Goal: Task Accomplishment & Management: Use online tool/utility

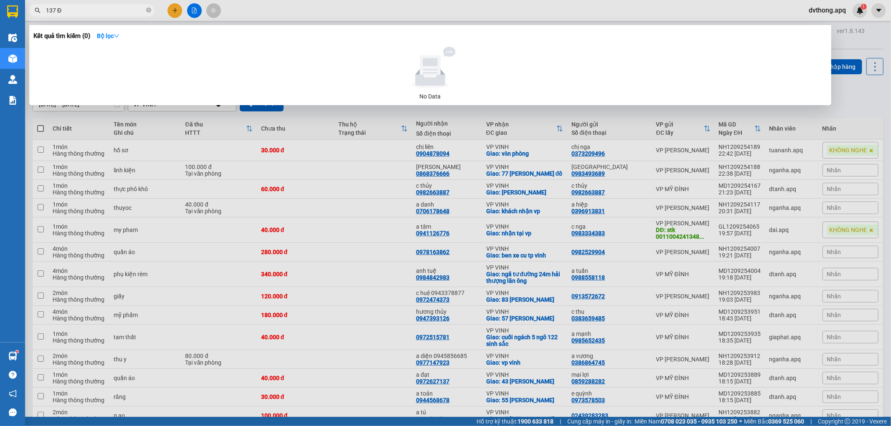
type input "137 Đ"
click at [569, 21] on div at bounding box center [445, 213] width 891 height 426
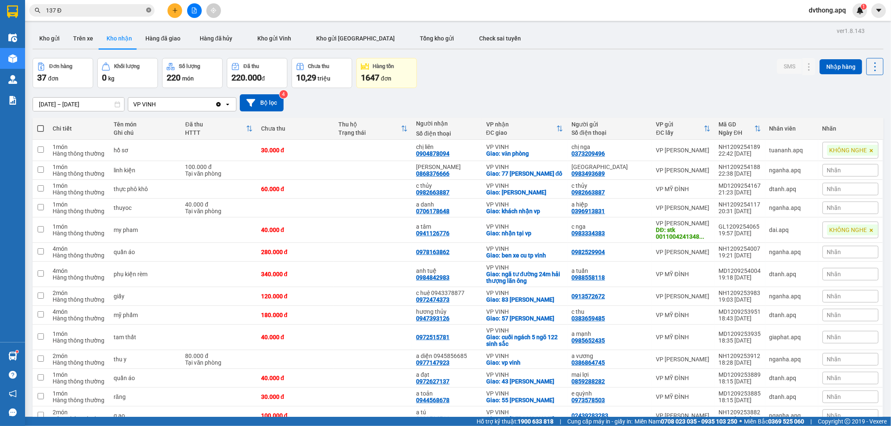
click at [146, 8] on icon "close-circle" at bounding box center [148, 10] width 5 height 5
type input "TU"
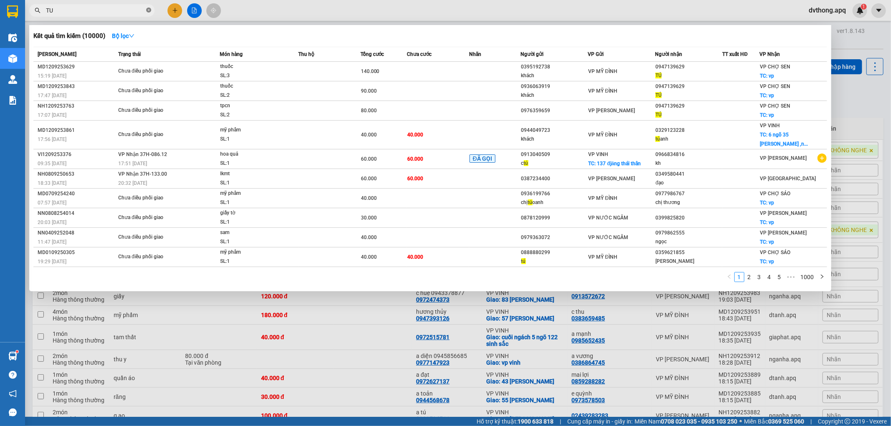
click at [150, 8] on icon "close-circle" at bounding box center [148, 10] width 5 height 5
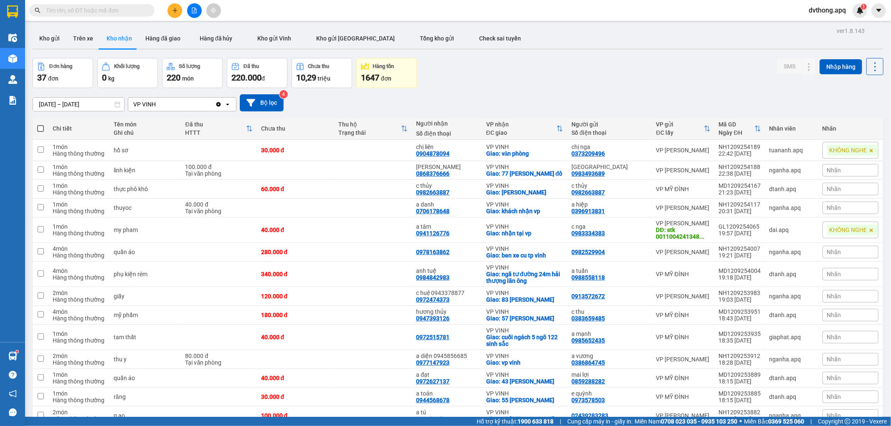
click at [124, 9] on input "text" at bounding box center [95, 10] width 99 height 9
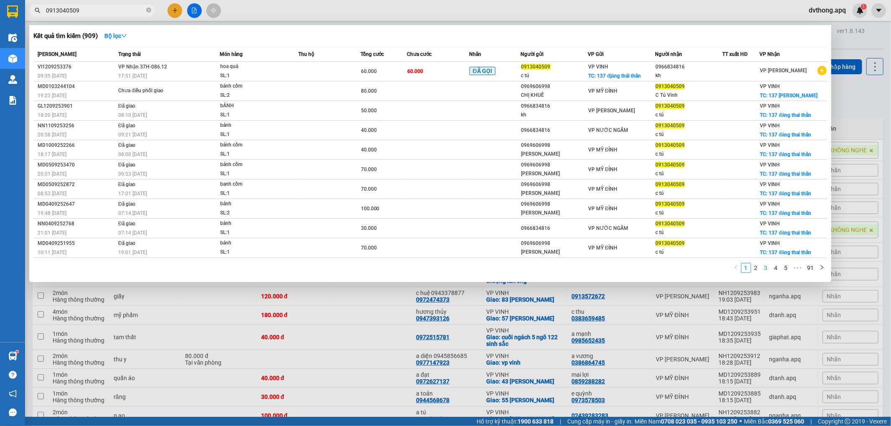
type input "0913040509"
click at [768, 270] on link "3" at bounding box center [765, 267] width 9 height 9
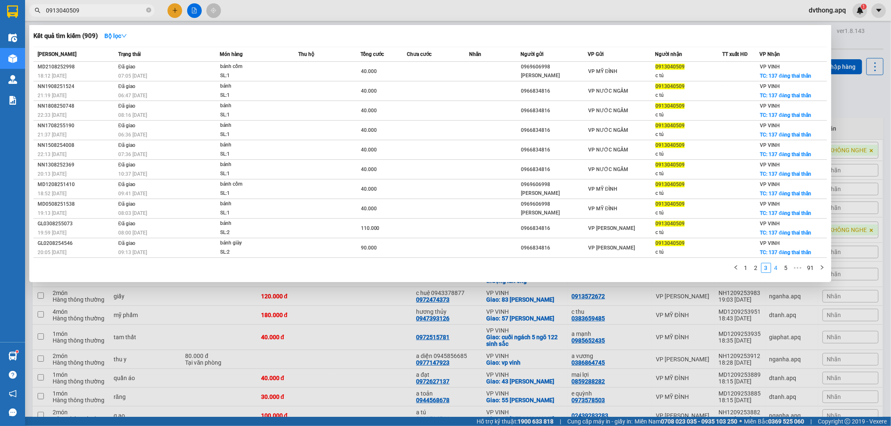
click at [774, 269] on link "4" at bounding box center [775, 267] width 9 height 9
click at [754, 271] on link "3" at bounding box center [755, 267] width 9 height 9
click at [757, 269] on link "2" at bounding box center [755, 267] width 9 height 9
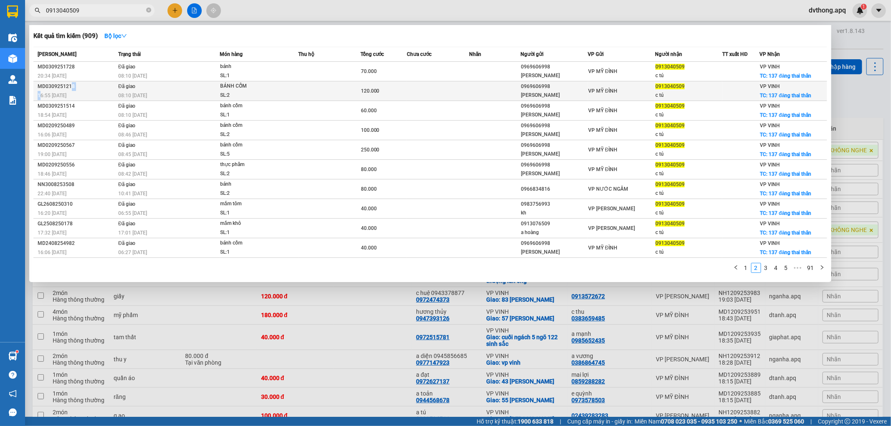
drag, startPoint x: 41, startPoint y: 99, endPoint x: 69, endPoint y: 88, distance: 30.6
click at [69, 88] on td "MD0309251218 16:55 - 03/09" at bounding box center [74, 91] width 83 height 20
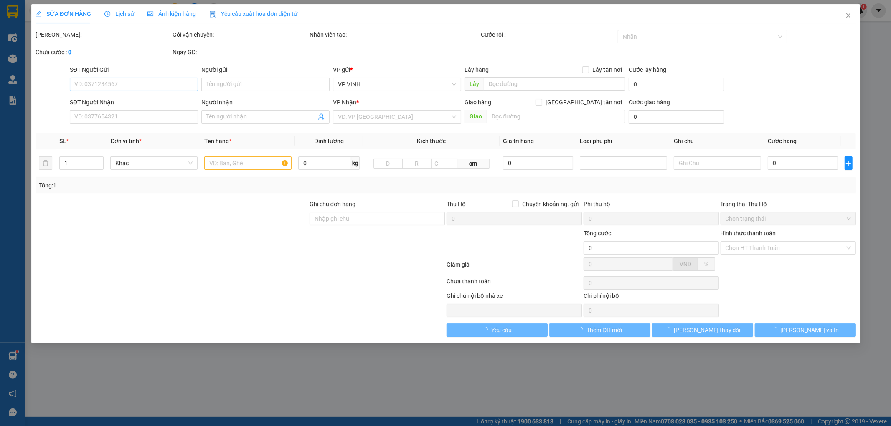
type input "0969606998"
type input "ngọc khuê"
type input "0913040509"
type input "c tú"
checkbox input "true"
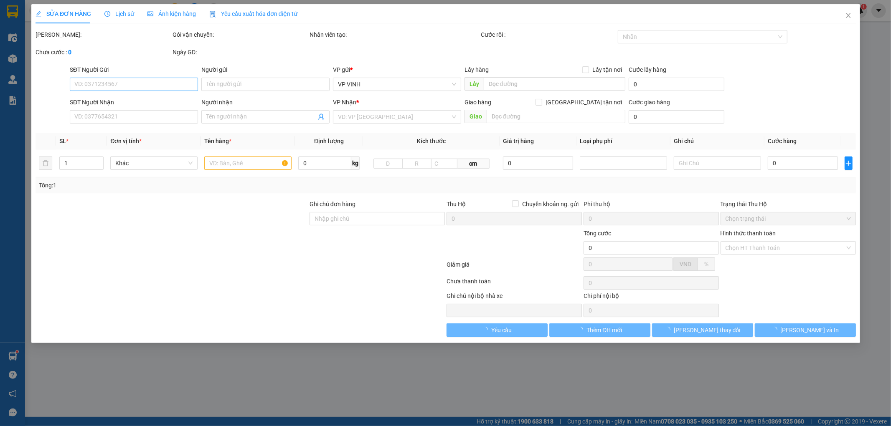
type input "137 đăng thai thân"
type input "120.000"
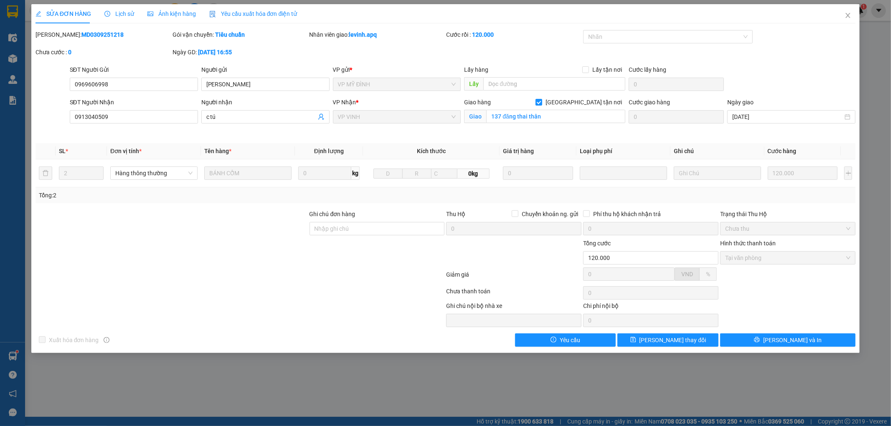
click at [118, 18] on div "Lịch sử" at bounding box center [119, 13] width 30 height 9
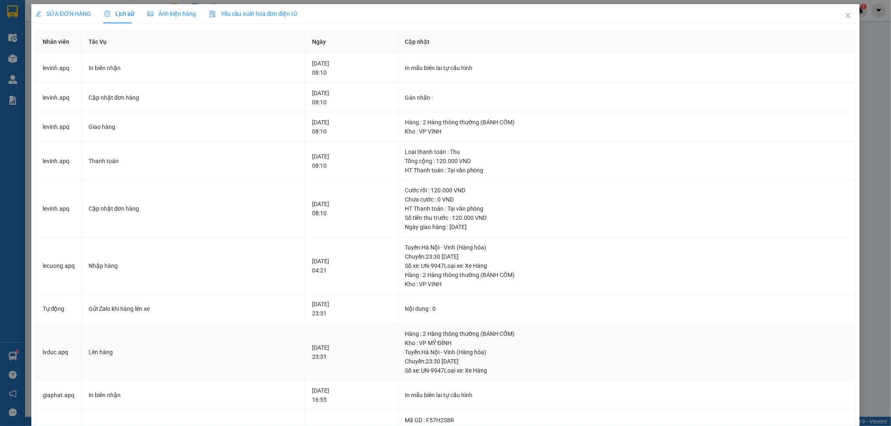
scroll to position [46, 0]
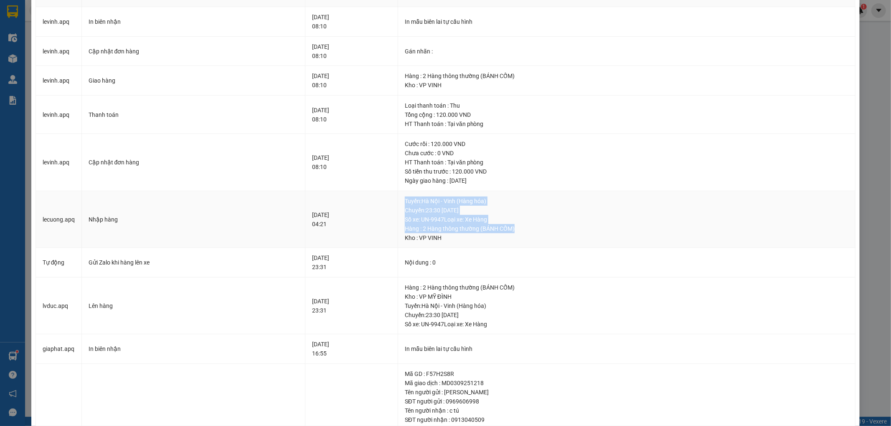
drag, startPoint x: 423, startPoint y: 200, endPoint x: 533, endPoint y: 229, distance: 113.2
click at [533, 229] on div "Tuyến : Hà Nội - Vinh (Hàng hóa) Chuyến: 23:30 ngày 03-09-2025 Số xe: UN-9947 L…" at bounding box center [626, 220] width 443 height 46
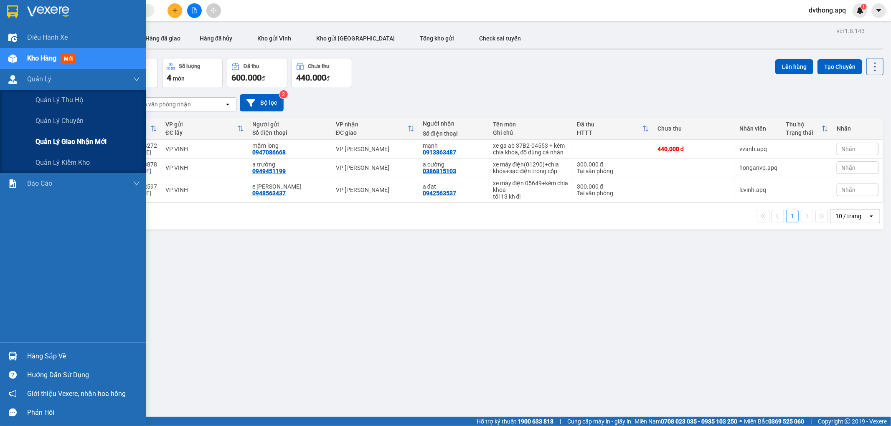
click at [79, 149] on div "Quản lý giao nhận mới" at bounding box center [87, 142] width 104 height 21
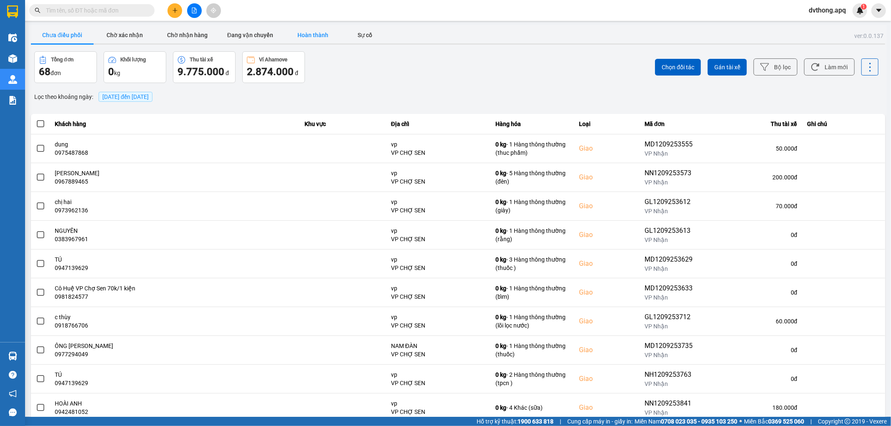
click at [331, 34] on button "Hoàn thành" at bounding box center [312, 35] width 63 height 17
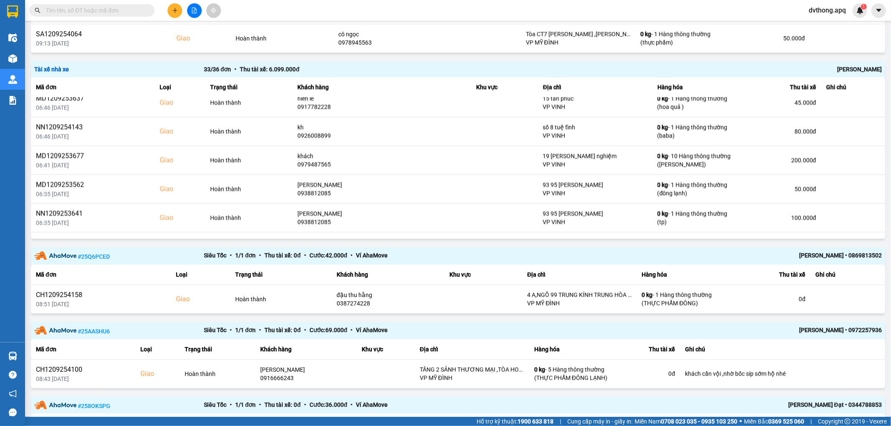
scroll to position [913, 0]
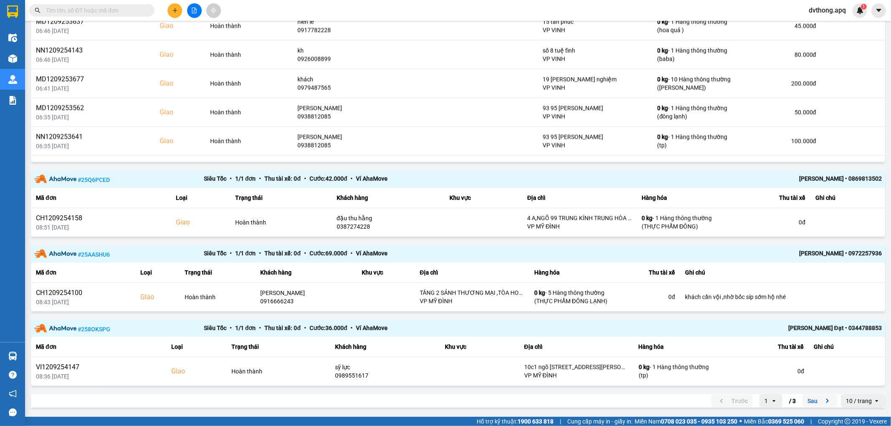
click at [825, 403] on icon "next page. current page 1 / 3" at bounding box center [827, 401] width 10 height 10
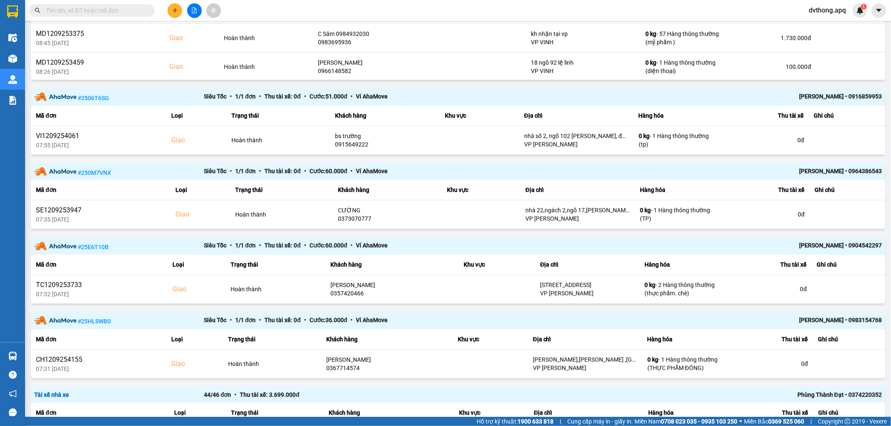
scroll to position [690, 0]
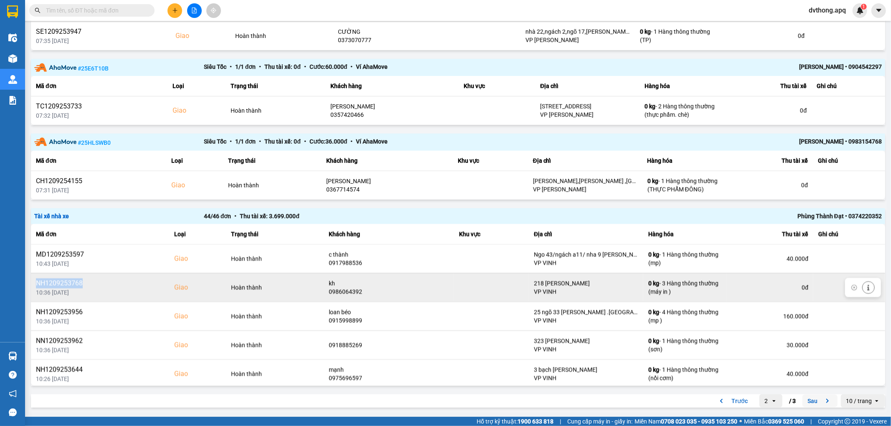
drag, startPoint x: 84, startPoint y: 283, endPoint x: 35, endPoint y: 286, distance: 48.9
click at [36, 286] on div "NH1209253768" at bounding box center [100, 284] width 128 height 10
copy div "NH1209253768"
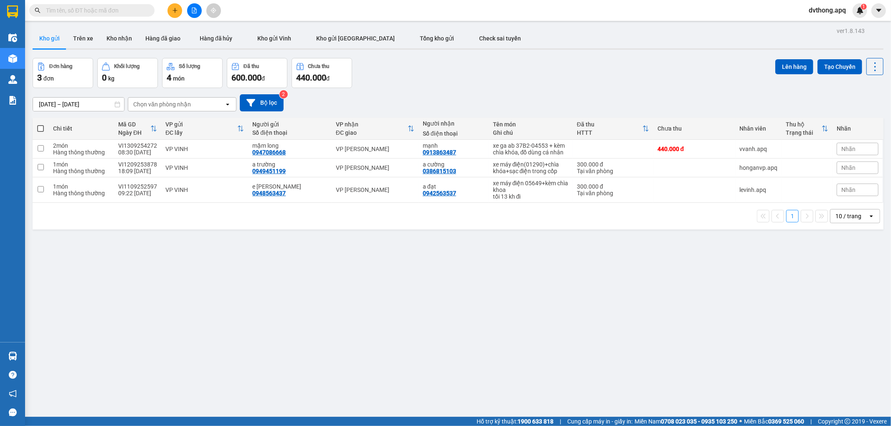
click at [111, 8] on input "text" at bounding box center [95, 10] width 99 height 9
paste input "NH1209253768"
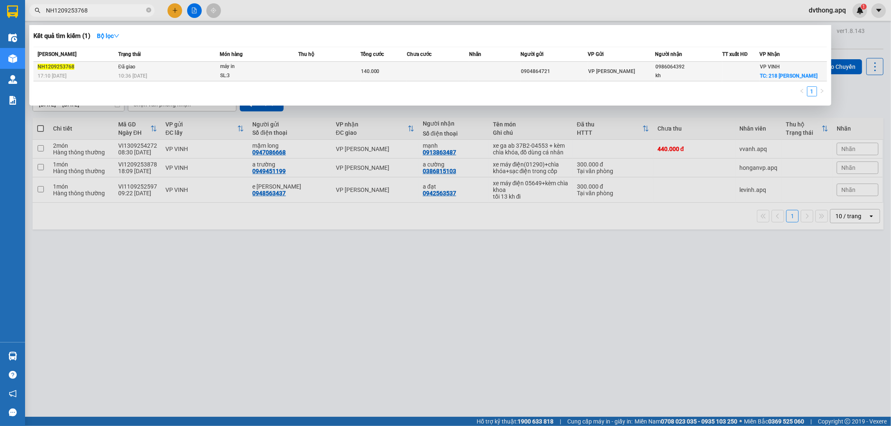
type input "NH1209253768"
click at [243, 68] on div "máy in" at bounding box center [251, 66] width 63 height 9
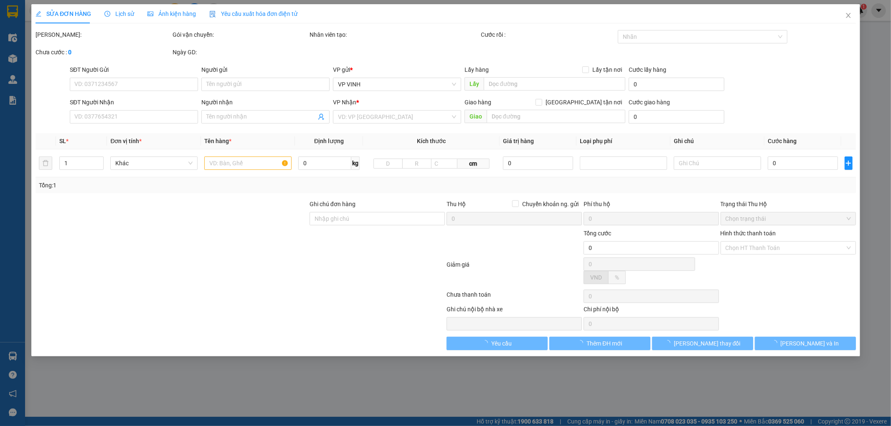
type input "0904864721"
type input "0986064392"
type input "kh"
checkbox input "true"
type input "218 lê duẨN"
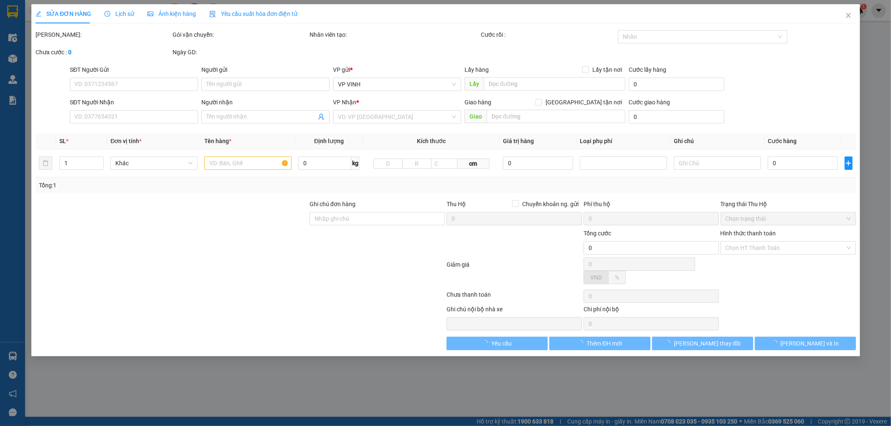
type input "140.000"
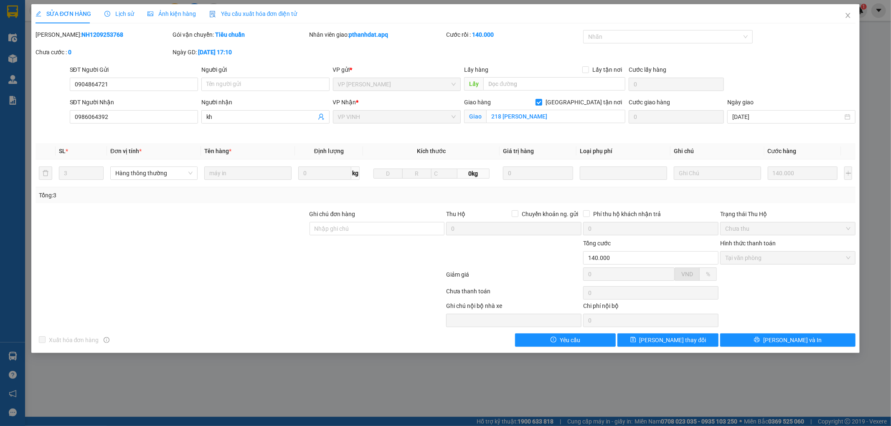
click at [116, 15] on span "Lịch sử" at bounding box center [119, 13] width 30 height 7
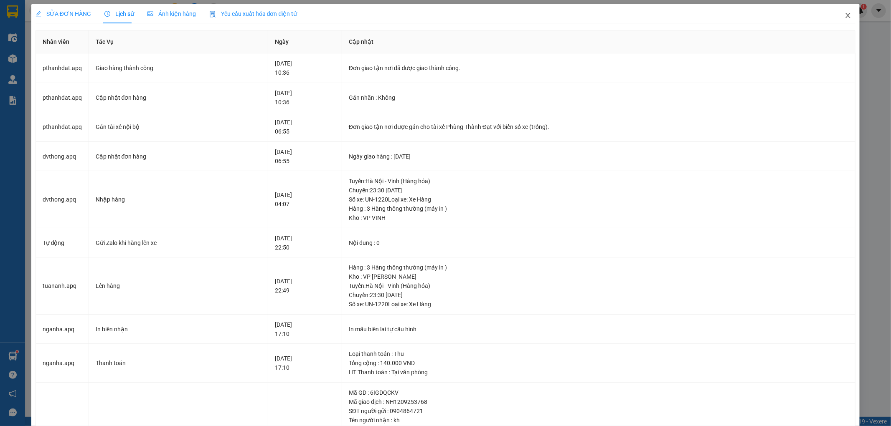
click at [844, 17] on icon "close" at bounding box center [847, 15] width 7 height 7
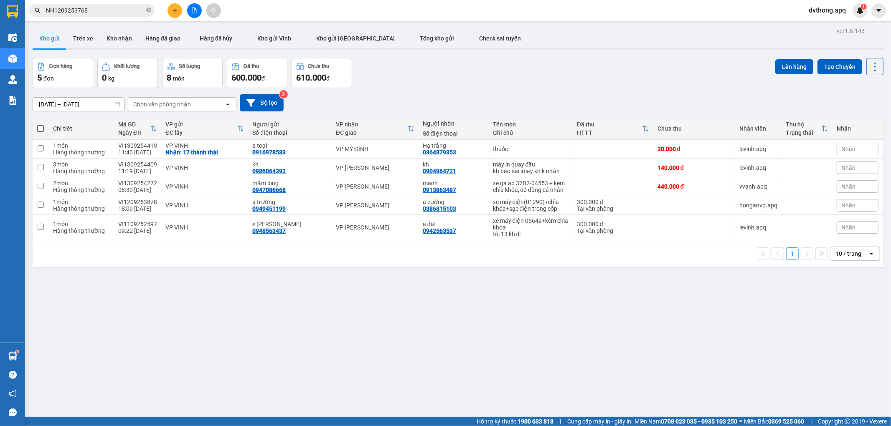
click at [814, 10] on span "dvthong.apq" at bounding box center [827, 10] width 51 height 10
click at [811, 22] on li "Đăng xuất" at bounding box center [826, 25] width 53 height 13
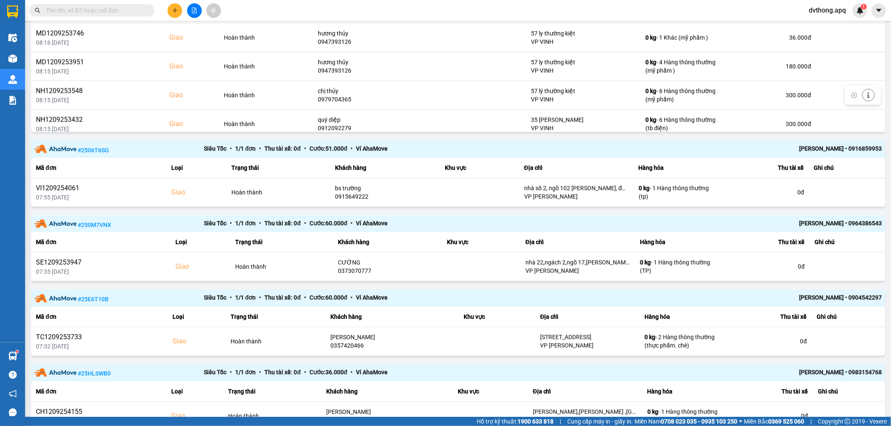
scroll to position [139, 0]
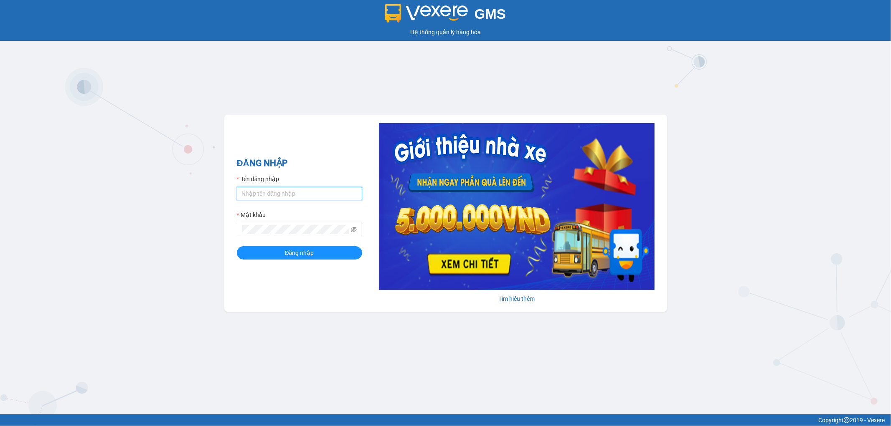
click at [304, 195] on input "Tên đăng nhập" at bounding box center [299, 193] width 125 height 13
type input "dvthong.apq"
click at [237, 246] on button "Đăng nhập" at bounding box center [299, 252] width 125 height 13
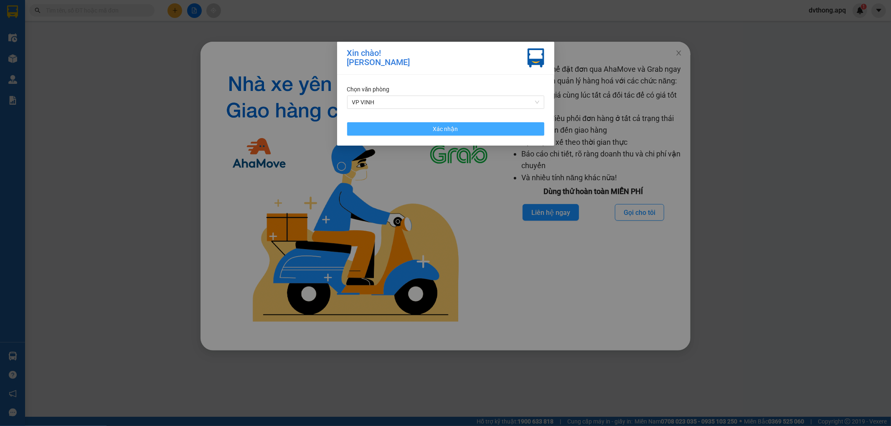
click at [414, 133] on button "Xác nhận" at bounding box center [445, 128] width 197 height 13
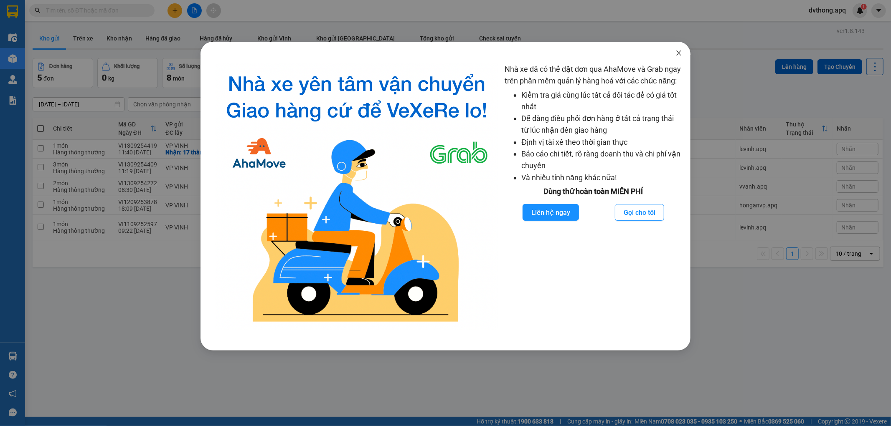
click at [679, 49] on span "Close" at bounding box center [678, 53] width 23 height 23
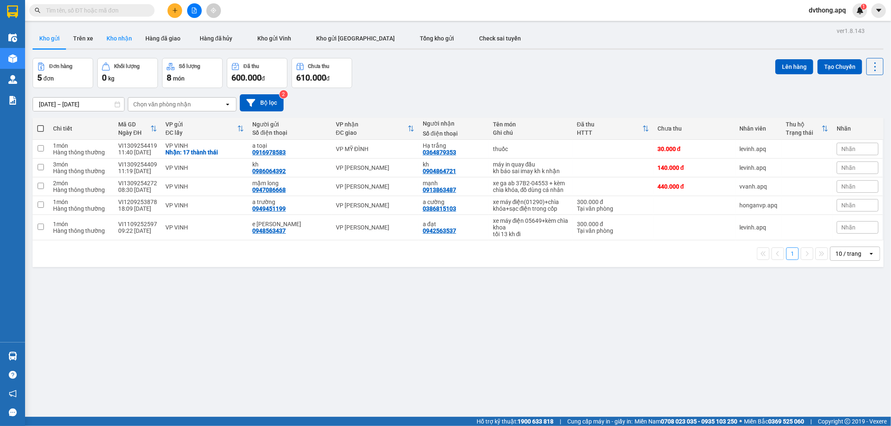
click at [126, 41] on button "Kho nhận" at bounding box center [119, 38] width 39 height 20
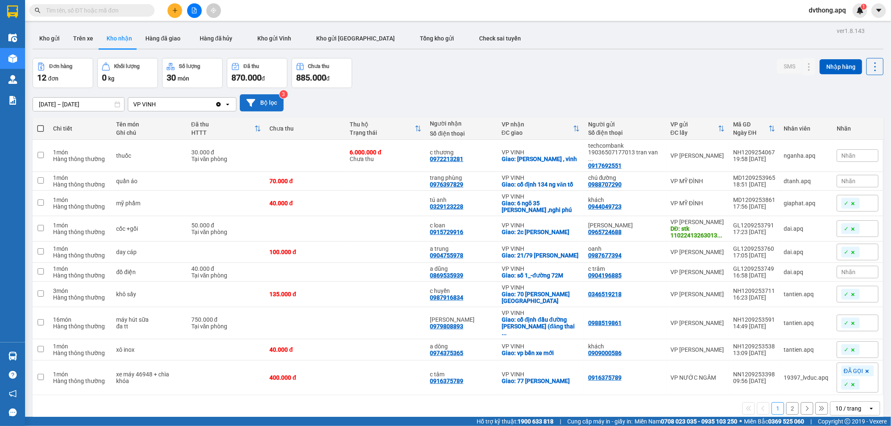
click at [264, 106] on button "Bộ lọc" at bounding box center [262, 102] width 44 height 17
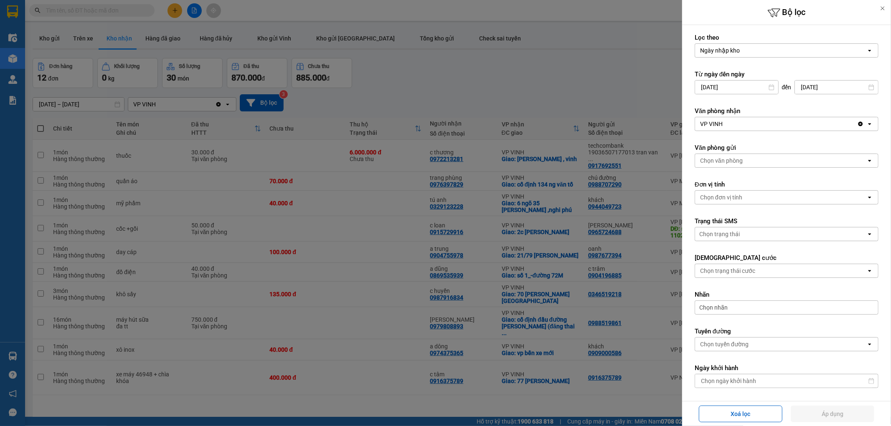
scroll to position [119, 0]
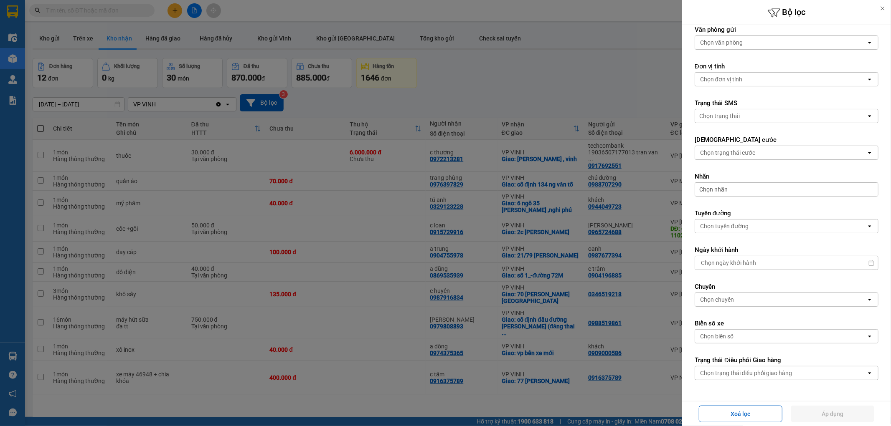
click at [796, 375] on div "Chọn trạng thái điều phối giao hàng" at bounding box center [780, 373] width 171 height 13
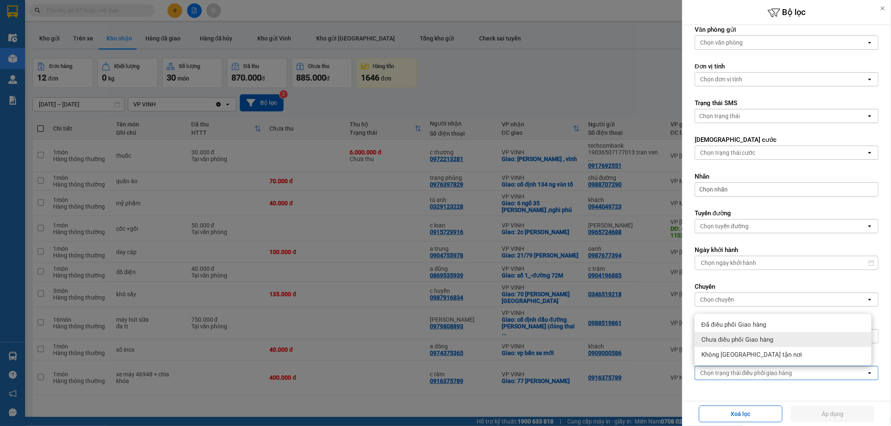
click at [795, 345] on div "Chưa điều phối Giao hàng" at bounding box center [782, 339] width 177 height 15
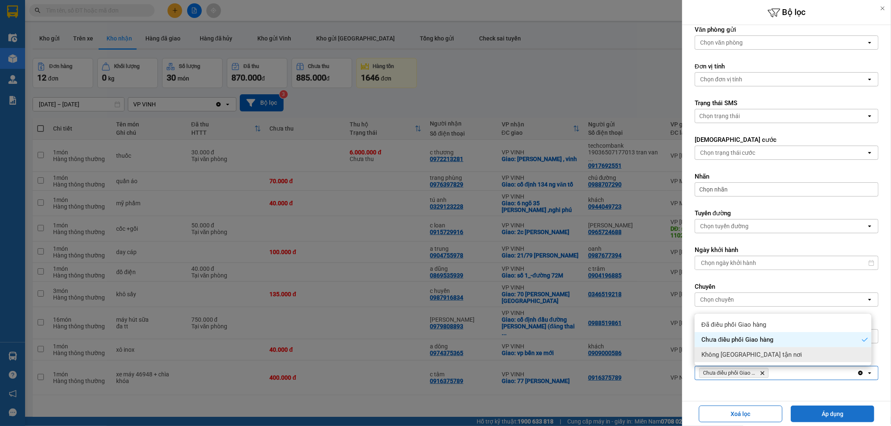
click at [826, 411] on button "Áp dụng" at bounding box center [832, 414] width 84 height 17
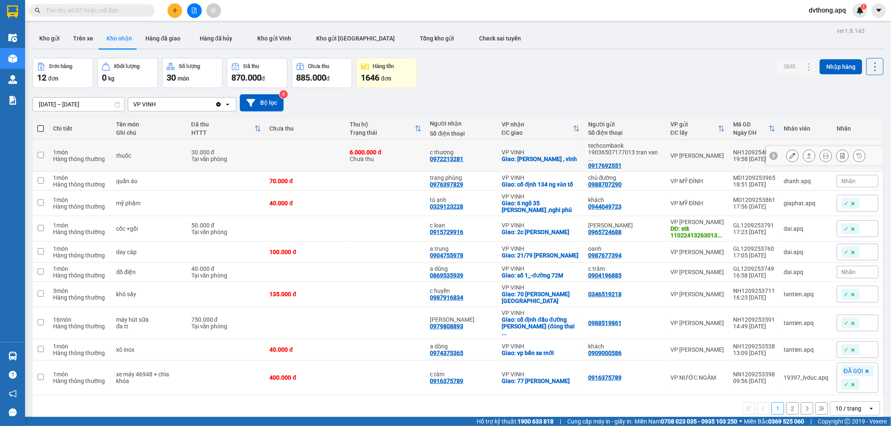
scroll to position [38, 0]
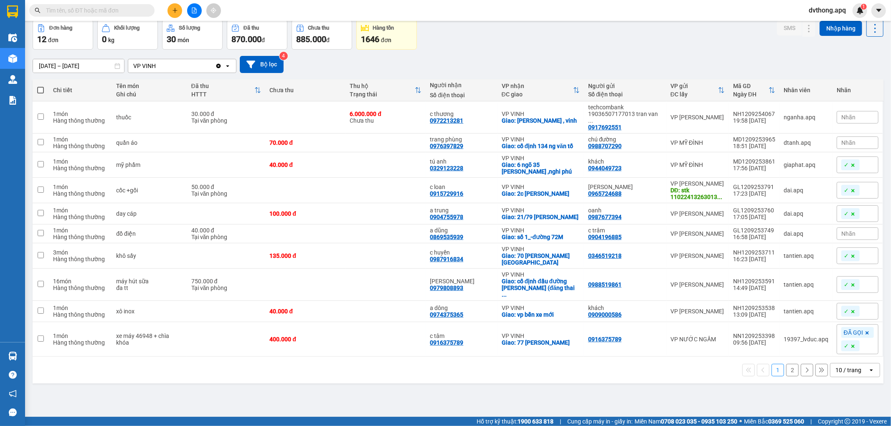
click at [855, 364] on div "10 / trang" at bounding box center [849, 370] width 38 height 13
click at [857, 341] on span "100 / trang" at bounding box center [844, 340] width 30 height 8
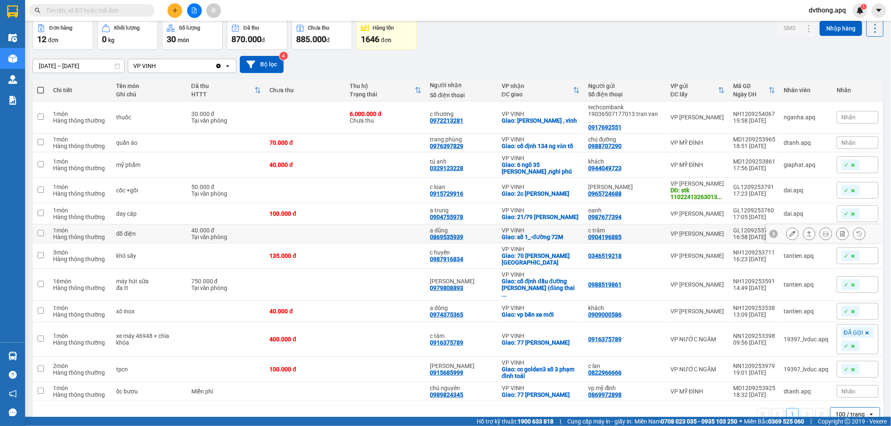
drag, startPoint x: 765, startPoint y: 226, endPoint x: 765, endPoint y: 222, distance: 4.2
click at [770, 231] on icon at bounding box center [773, 234] width 6 height 6
drag, startPoint x: 770, startPoint y: 224, endPoint x: 730, endPoint y: 222, distance: 41.0
click at [730, 225] on td "GL1209253749 16:58 12/09" at bounding box center [754, 234] width 51 height 19
checkbox input "true"
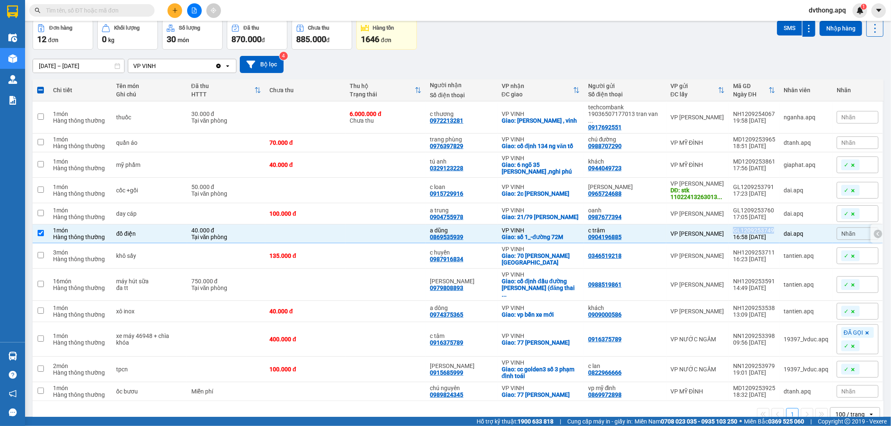
copy div "GL1209253749"
click at [772, 141] on icon at bounding box center [773, 143] width 3 height 5
drag, startPoint x: 771, startPoint y: 131, endPoint x: 731, endPoint y: 131, distance: 39.7
click at [731, 134] on td "MD1209253965 18:51 12/09" at bounding box center [754, 143] width 51 height 19
checkbox input "true"
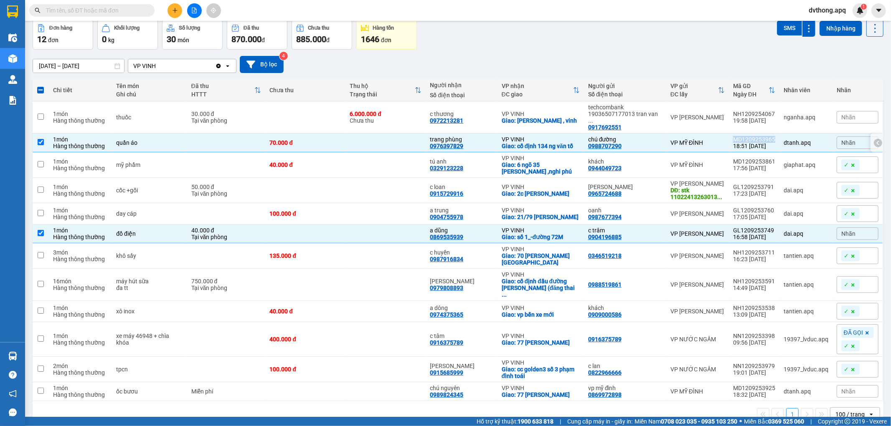
copy div "MD1209253965"
click at [769, 113] on div at bounding box center [773, 117] width 8 height 8
drag, startPoint x: 770, startPoint y: 109, endPoint x: 727, endPoint y: 113, distance: 43.2
click at [729, 113] on td "NH1209254067 19:58 12/09" at bounding box center [754, 117] width 51 height 32
checkbox input "true"
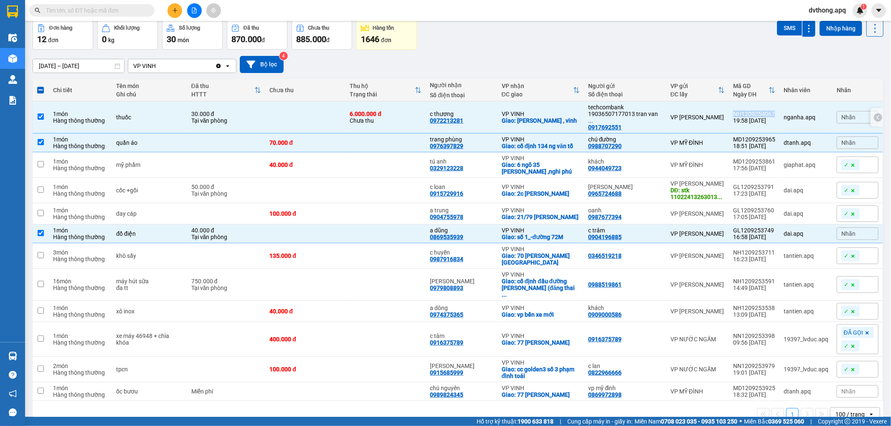
copy div "NH1209254067"
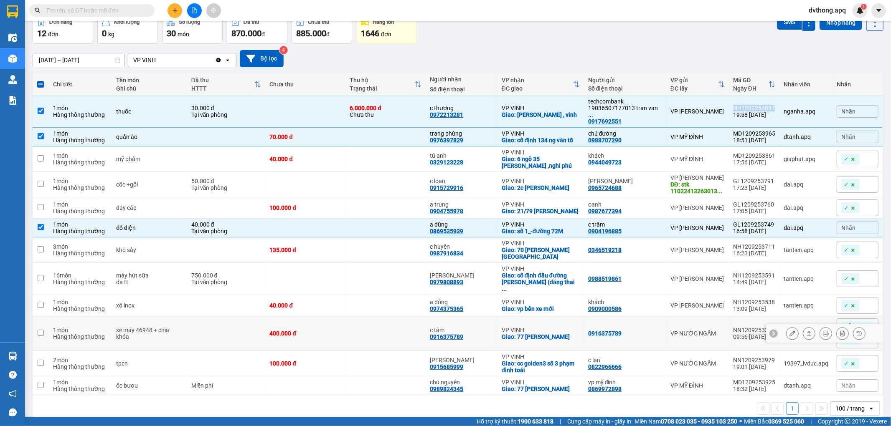
scroll to position [0, 0]
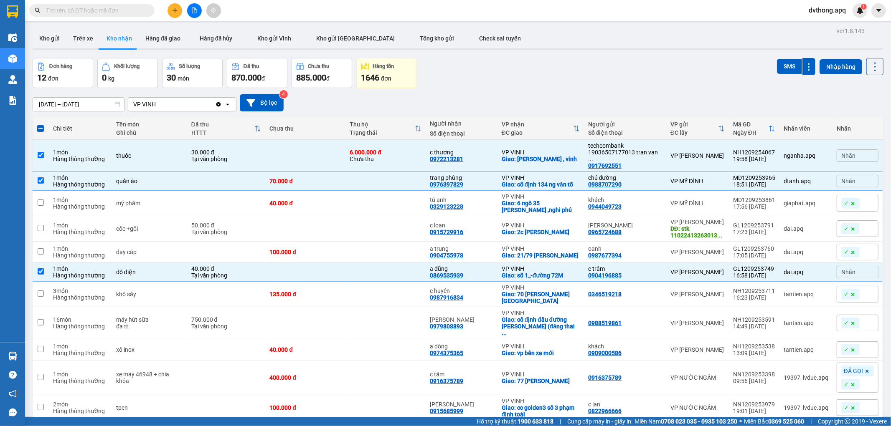
click at [811, 11] on span "dvthong.apq" at bounding box center [827, 10] width 51 height 10
click at [808, 23] on icon "login" at bounding box center [807, 25] width 5 height 5
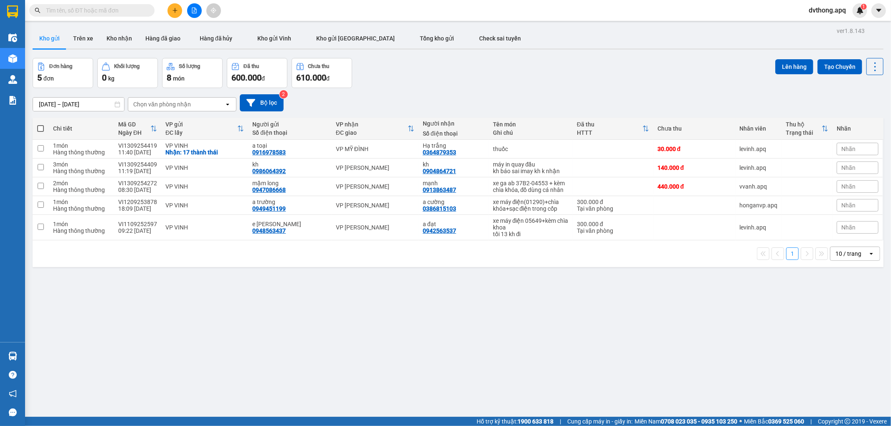
click at [106, 6] on input "text" at bounding box center [95, 10] width 99 height 9
paste input "GL1209253749"
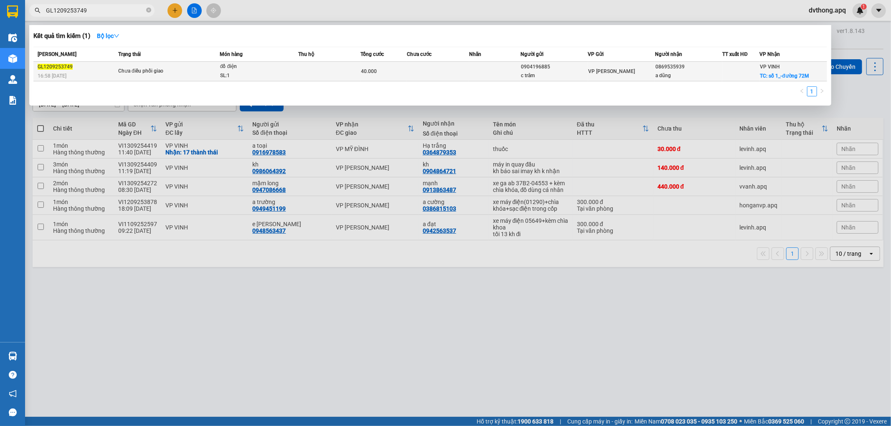
type input "GL1209253749"
click at [304, 73] on td at bounding box center [329, 72] width 62 height 20
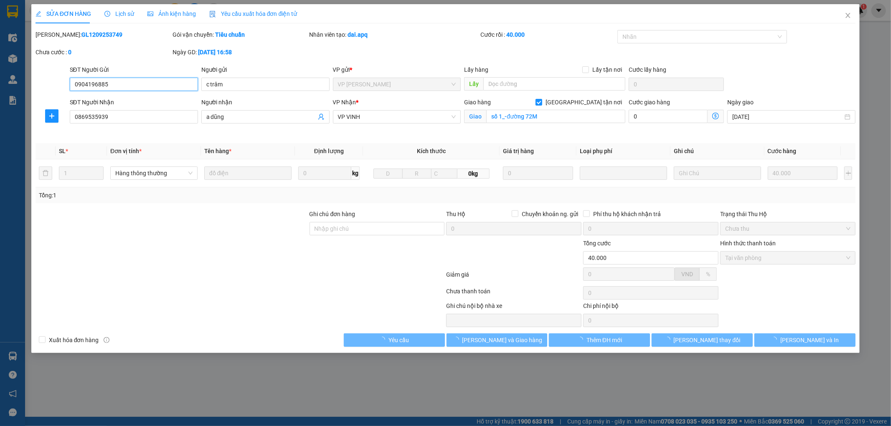
type input "0904196885"
type input "c trâm"
type input "0869535939"
type input "a dũng"
checkbox input "true"
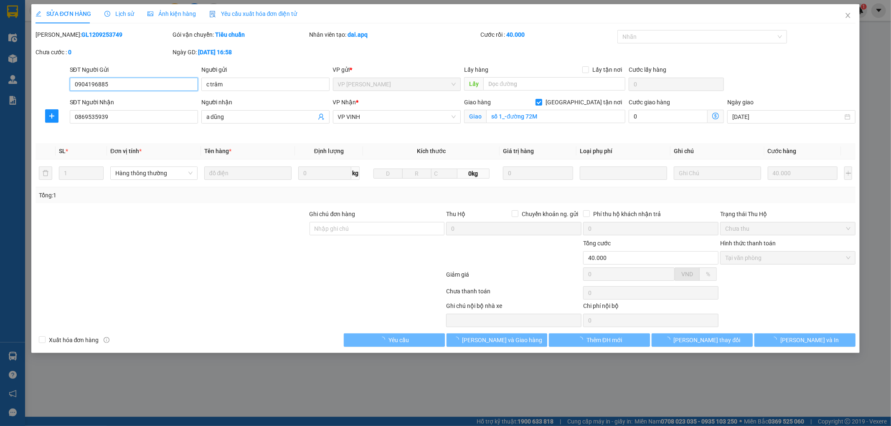
type input "số 1_-đường 72M"
type input "40.000"
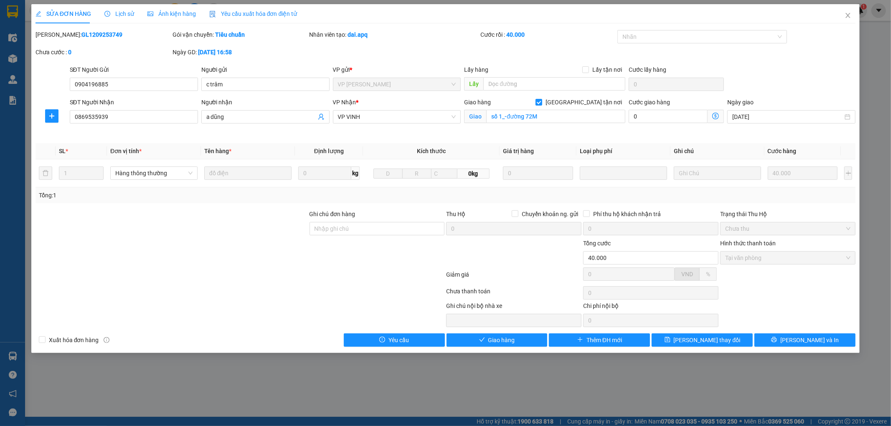
click at [123, 14] on span "Lịch sử" at bounding box center [119, 13] width 30 height 7
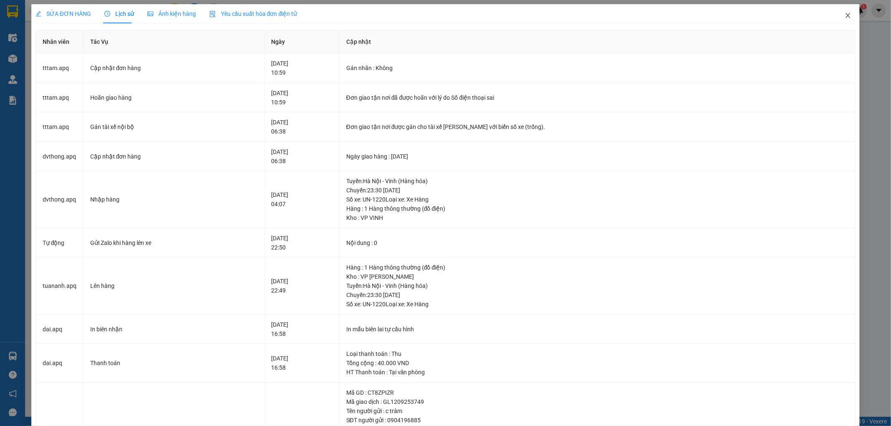
click at [844, 13] on icon "close" at bounding box center [847, 15] width 7 height 7
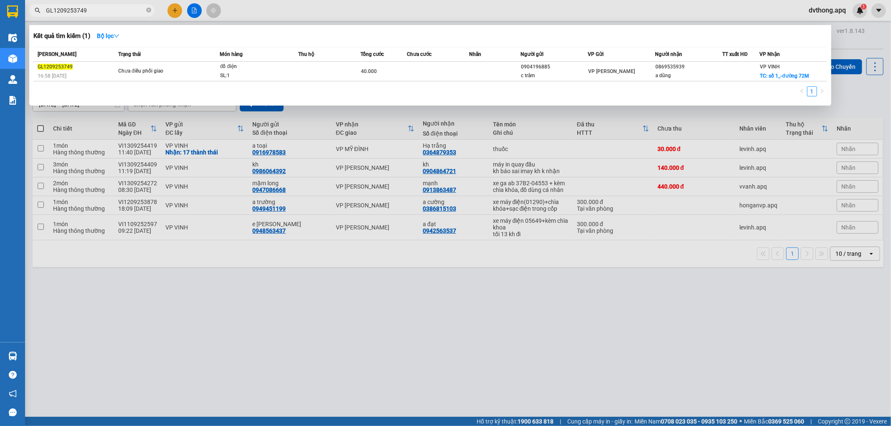
click at [91, 10] on input "GL1209253749" at bounding box center [95, 10] width 99 height 9
paste input "MD1209253965"
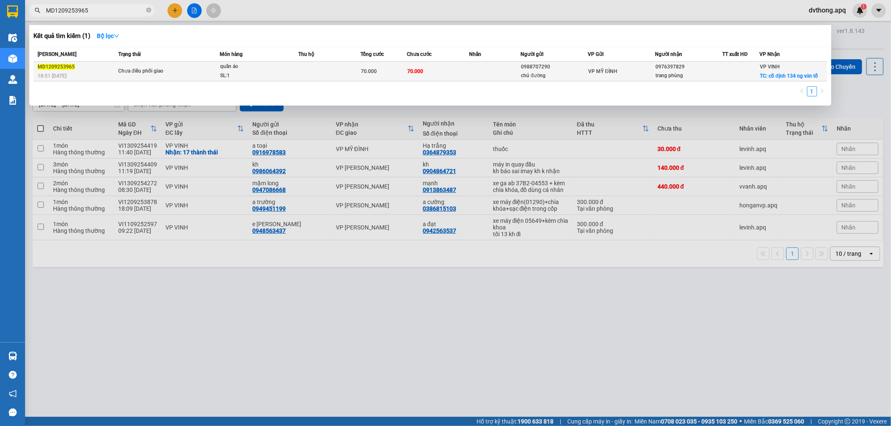
type input "MD1209253965"
click at [222, 73] on div "SL: 1" at bounding box center [251, 75] width 63 height 9
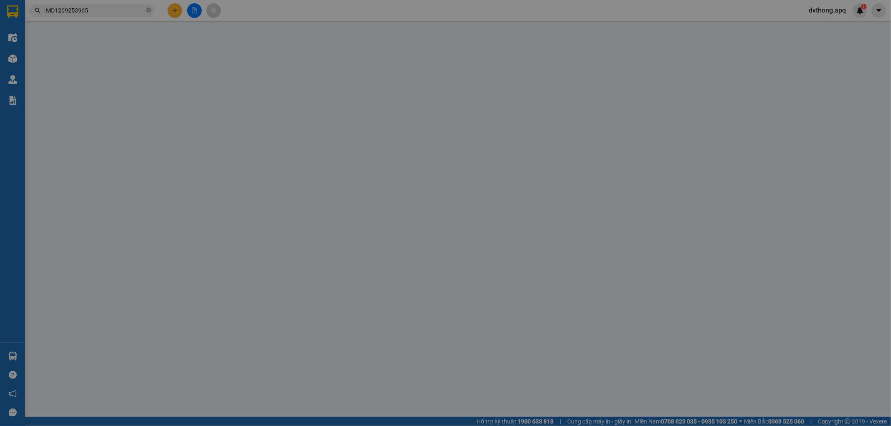
type input "0988707290"
type input "chú đường"
type input "0976397829"
type input "trang phùng"
checkbox input "true"
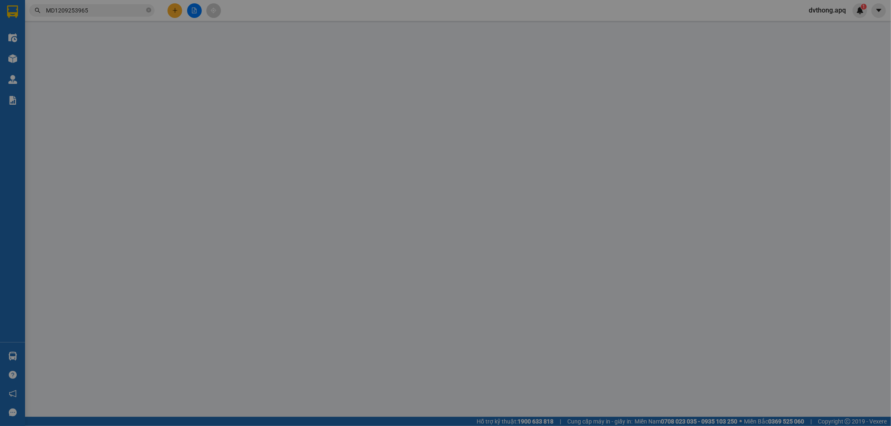
type input "cố định 134 ng văn tố"
type input "70.000"
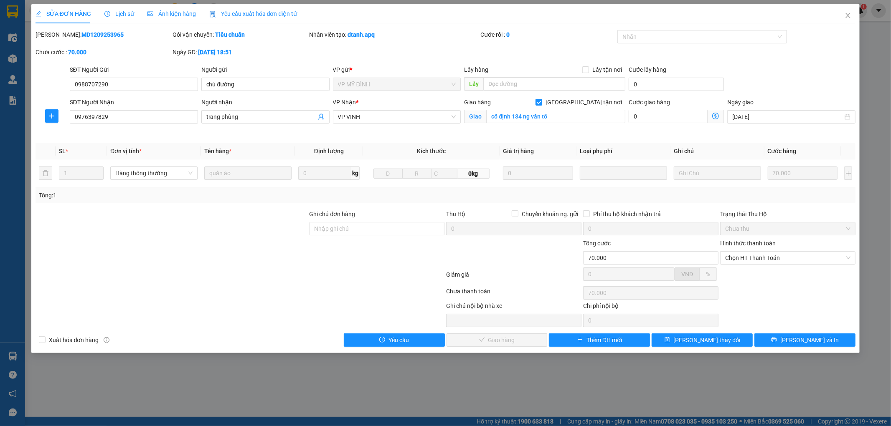
click at [122, 15] on span "Lịch sử" at bounding box center [119, 13] width 30 height 7
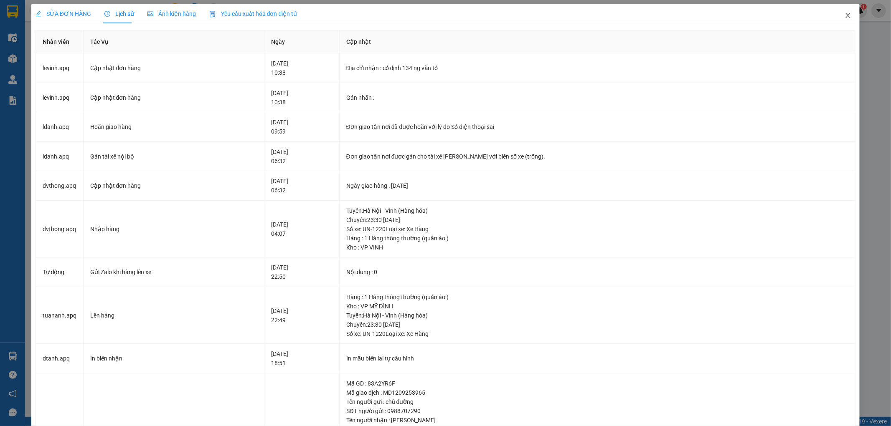
click at [844, 13] on icon "close" at bounding box center [847, 15] width 7 height 7
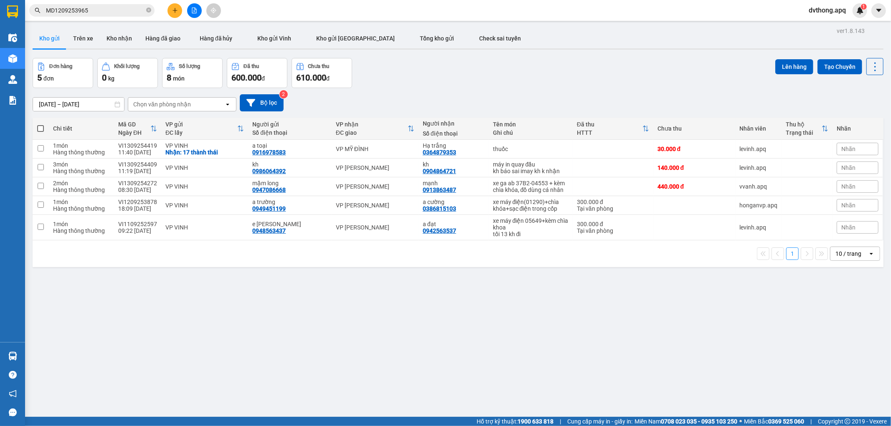
click at [121, 10] on input "MD1209253965" at bounding box center [95, 10] width 99 height 9
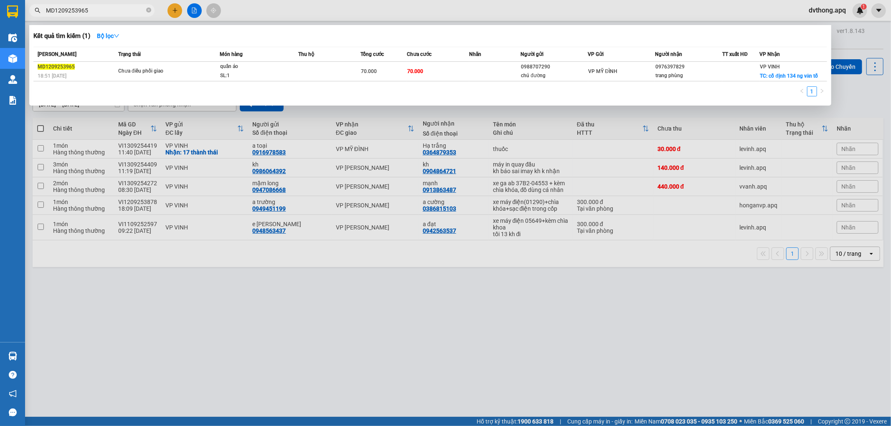
click at [121, 10] on input "MD1209253965" at bounding box center [95, 10] width 99 height 9
click at [124, 11] on input "MD1209253965" at bounding box center [95, 10] width 99 height 9
paste input "NH1209254067"
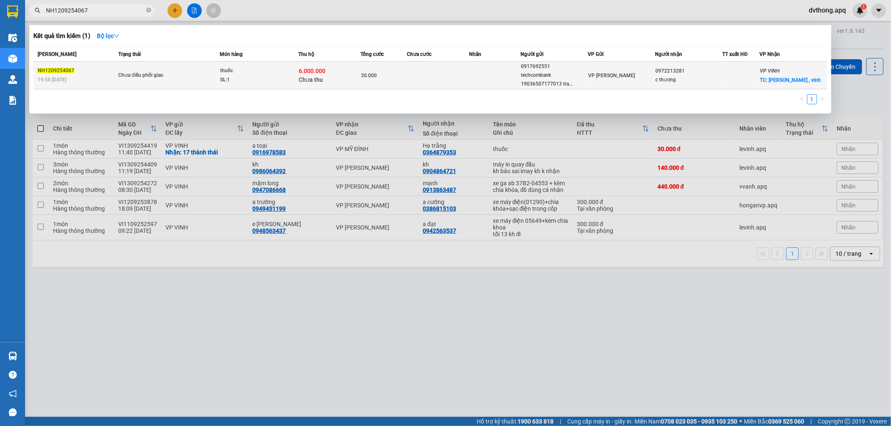
type input "NH1209254067"
click at [281, 73] on div "thuốc" at bounding box center [251, 70] width 63 height 9
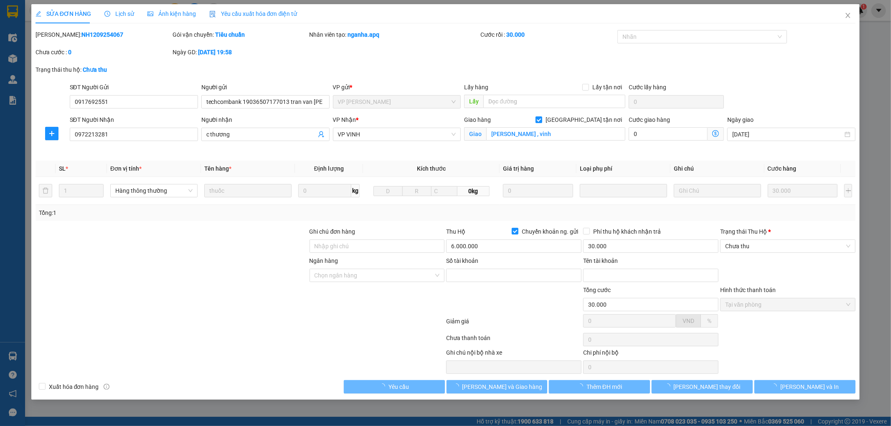
click at [122, 13] on span "Lịch sử" at bounding box center [119, 13] width 30 height 7
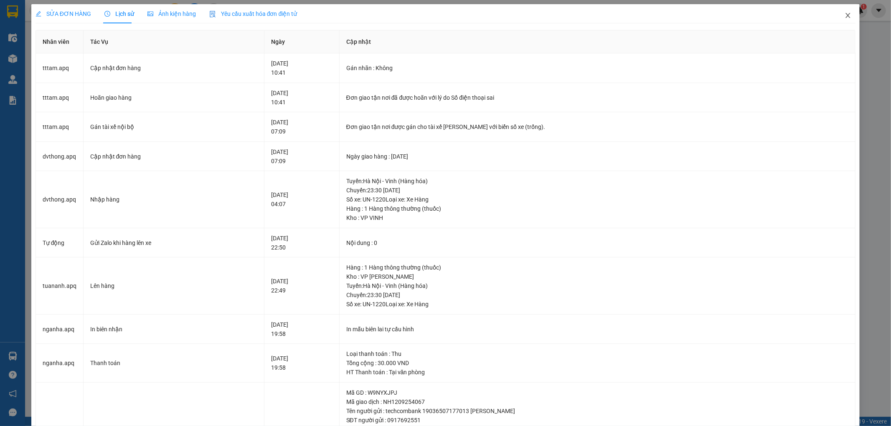
click at [846, 17] on icon "close" at bounding box center [848, 15] width 5 height 5
